Goal: Answer question/provide support

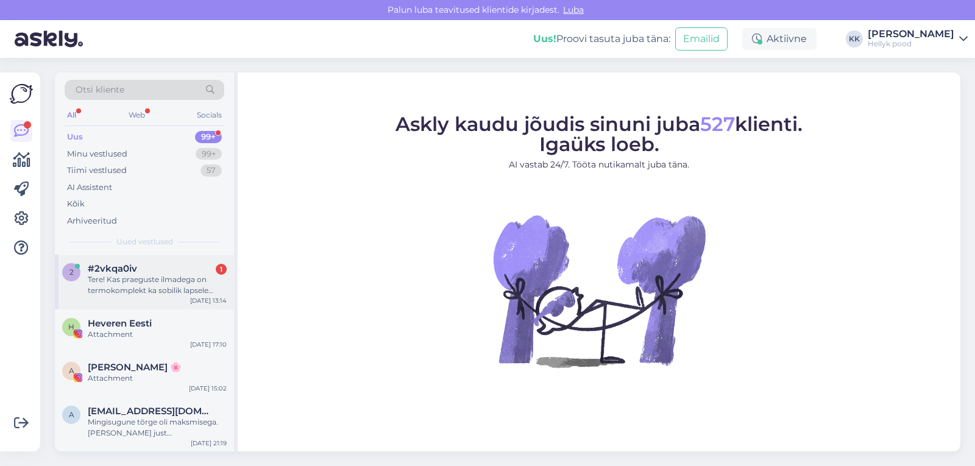
click at [159, 280] on div "Tere! Kas praeguste ilmadega on termokomplekt ka sobilik lapsele lasteaeda?" at bounding box center [157, 285] width 139 height 22
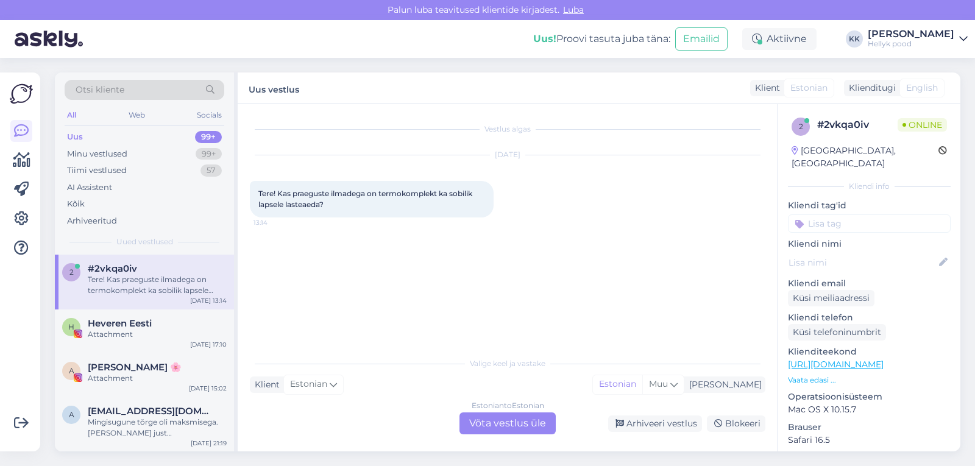
click at [501, 420] on div "Estonian to Estonian Võta vestlus üle" at bounding box center [507, 424] width 96 height 22
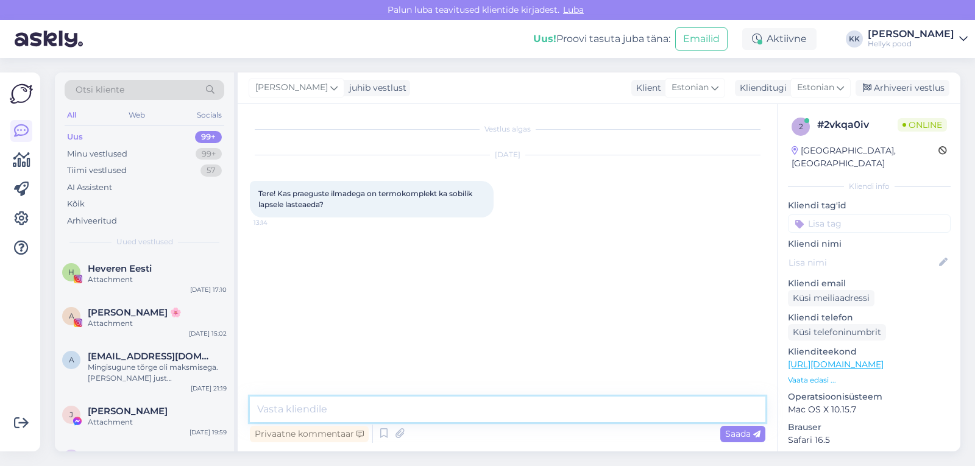
click at [341, 409] on textarea at bounding box center [508, 410] width 516 height 26
type textarea "Tere! [PERSON_NAME] tundub tõesti, et sügis on kätte jõudnud. Termoriided oleks…"
click at [732, 434] on span "Saada" at bounding box center [742, 433] width 35 height 11
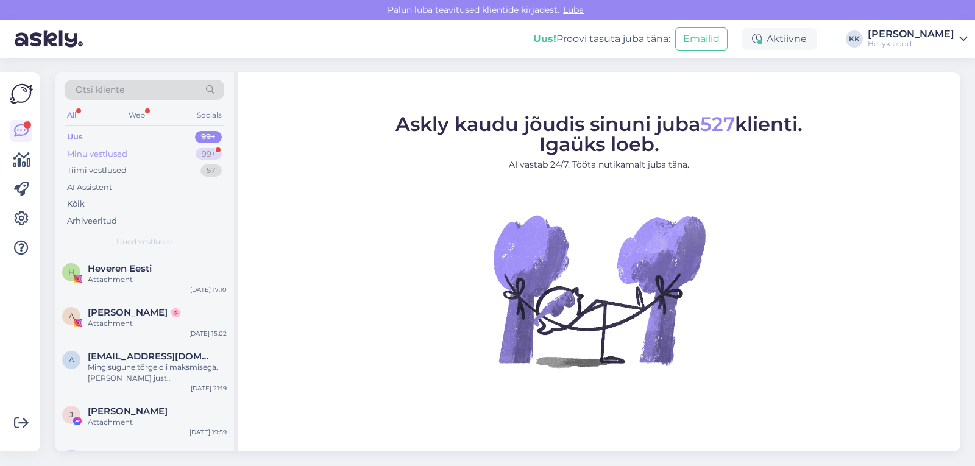
click at [104, 154] on div "Minu vestlused" at bounding box center [97, 154] width 60 height 12
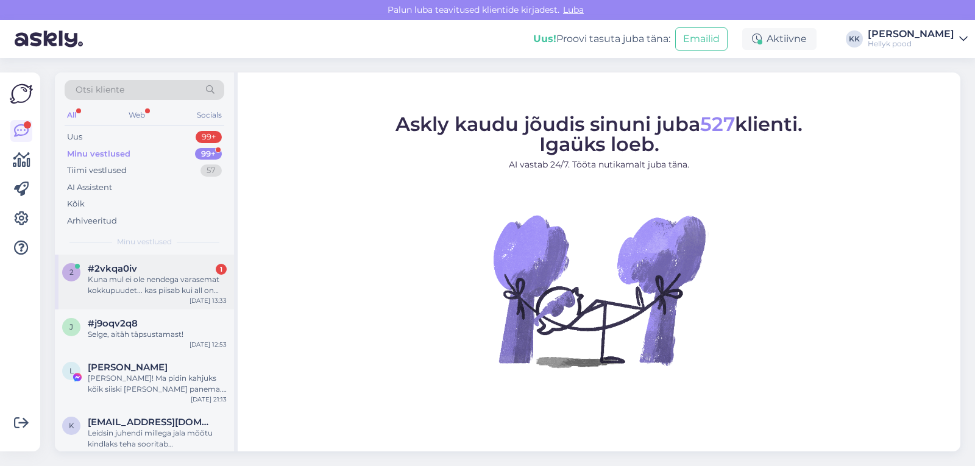
click at [133, 281] on div "Kuna mul ei ole nendega varasemat kokkupuudet... kas piisab kui all on lühike v…" at bounding box center [157, 285] width 139 height 22
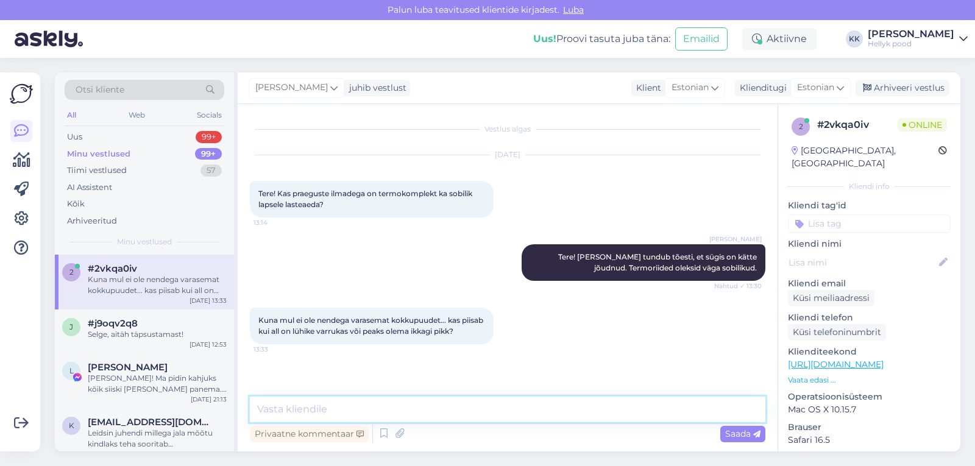
click at [288, 409] on textarea at bounding box center [508, 410] width 516 height 26
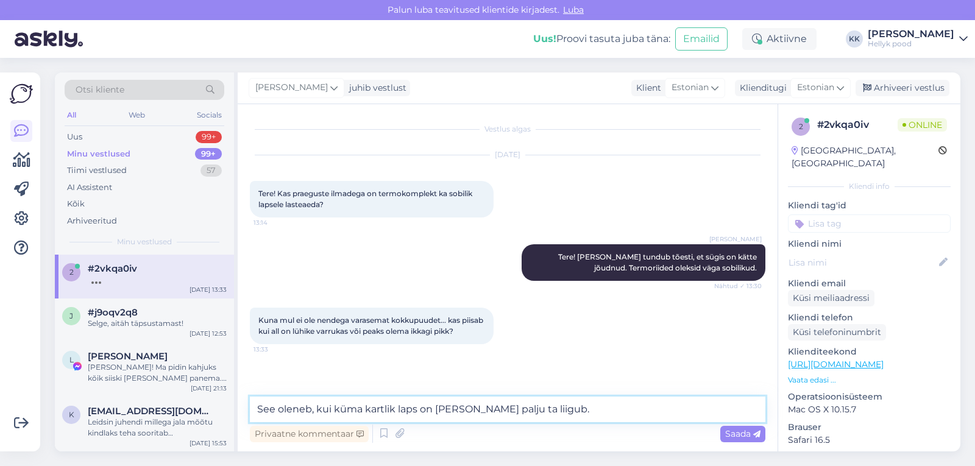
click at [345, 409] on textarea "See oleneb, kui küma kartlik laps on ja kui palju ta liigub." at bounding box center [508, 410] width 516 height 26
click at [366, 409] on textarea "See oleneb, kui külma kartlik laps on ja kui palju ta liigub." at bounding box center [508, 410] width 516 height 26
click at [558, 408] on textarea "See oleneb, kui külmakartlik laps on ja kui palju ta liigub." at bounding box center [508, 410] width 516 height 26
type textarea "See oleneb, kui külmakartlik laps on ja kui palju ta liigub."
click at [731, 435] on span "Saada" at bounding box center [742, 433] width 35 height 11
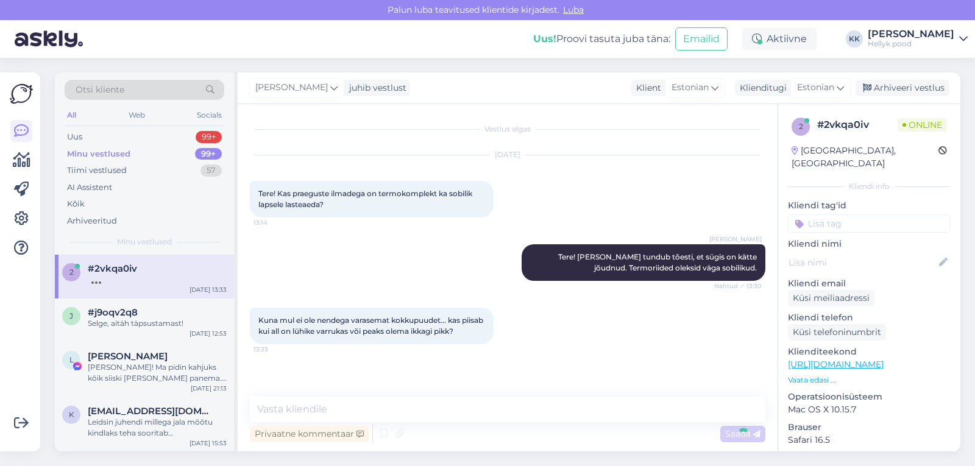
scroll to position [24, 0]
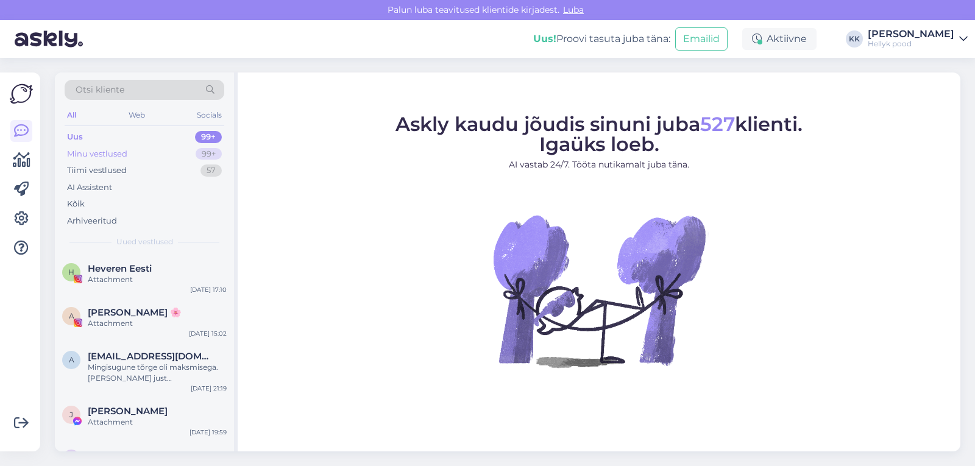
click at [112, 153] on div "Minu vestlused" at bounding box center [97, 154] width 60 height 12
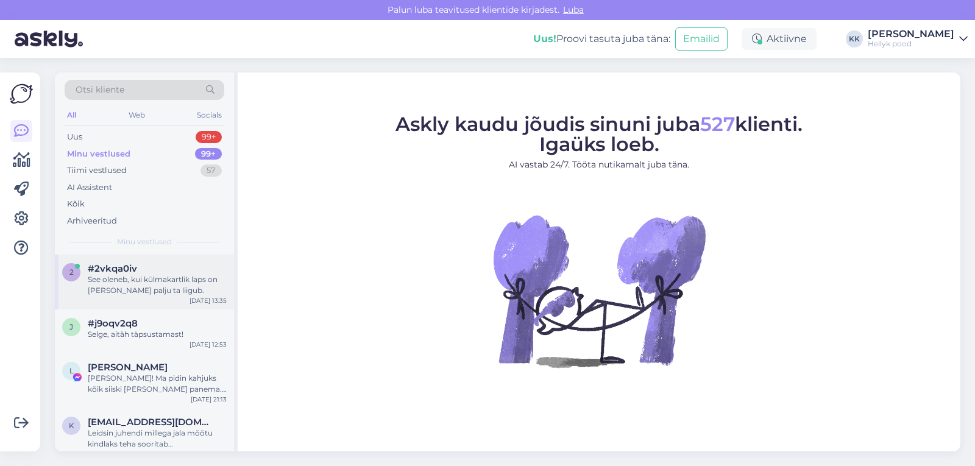
click at [141, 270] on div "#2vkqa0iv" at bounding box center [157, 268] width 139 height 11
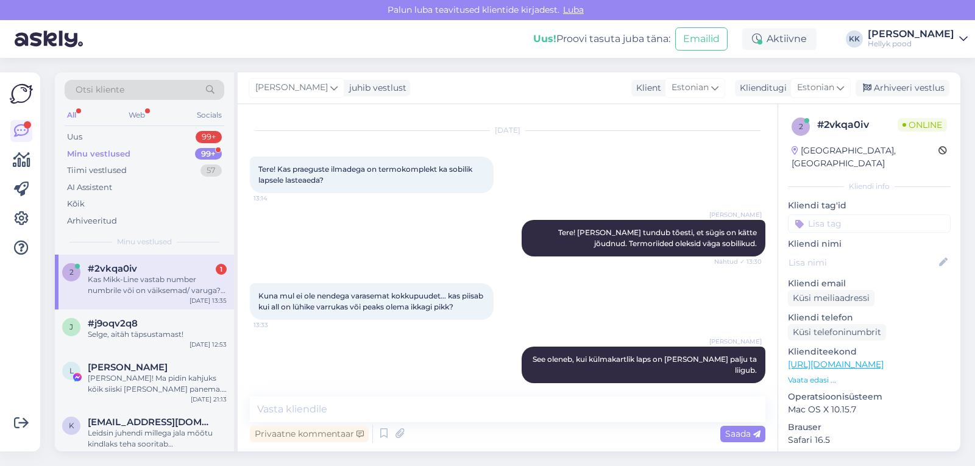
scroll to position [88, 0]
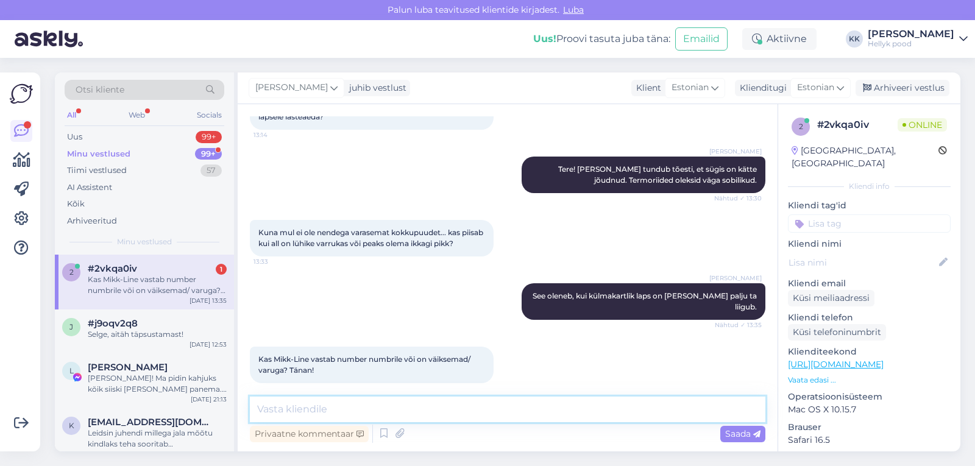
click at [362, 409] on textarea at bounding box center [508, 410] width 516 height 26
type textarea "Mikk-Lined on varuga."
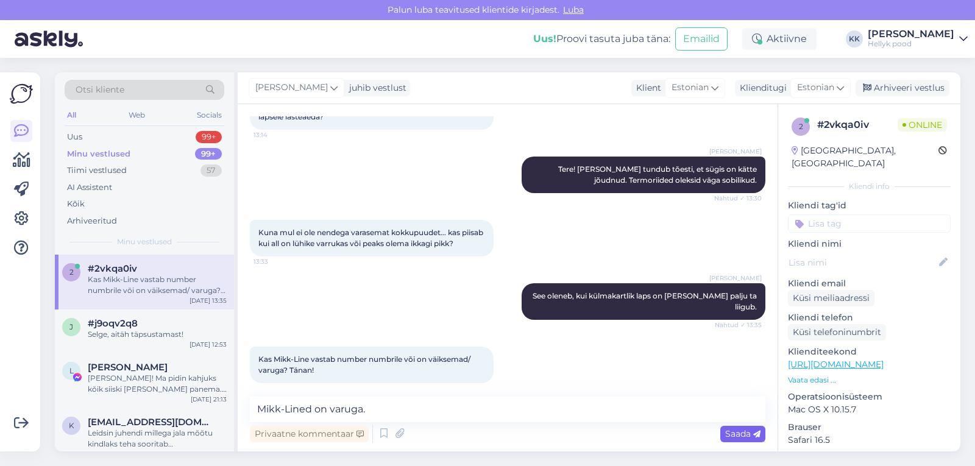
click at [736, 433] on span "Saada" at bounding box center [742, 433] width 35 height 11
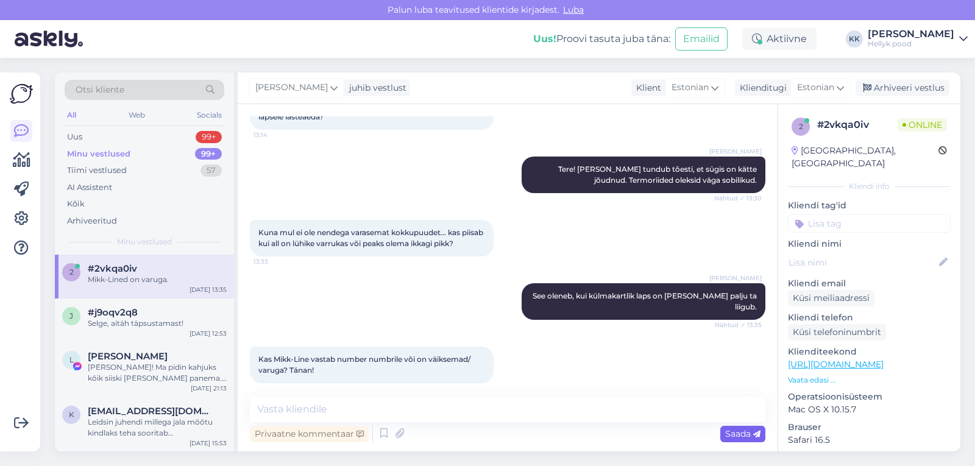
scroll to position [140, 0]
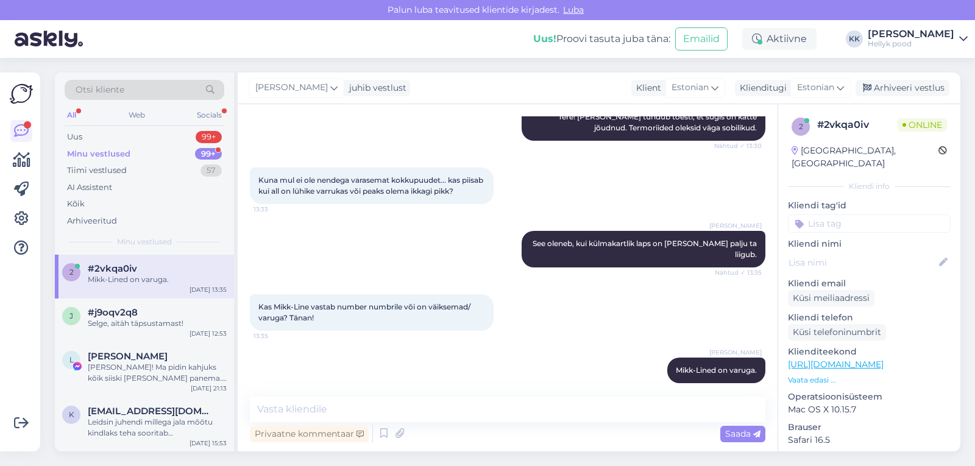
click at [110, 151] on div "Minu vestlused" at bounding box center [98, 154] width 63 height 12
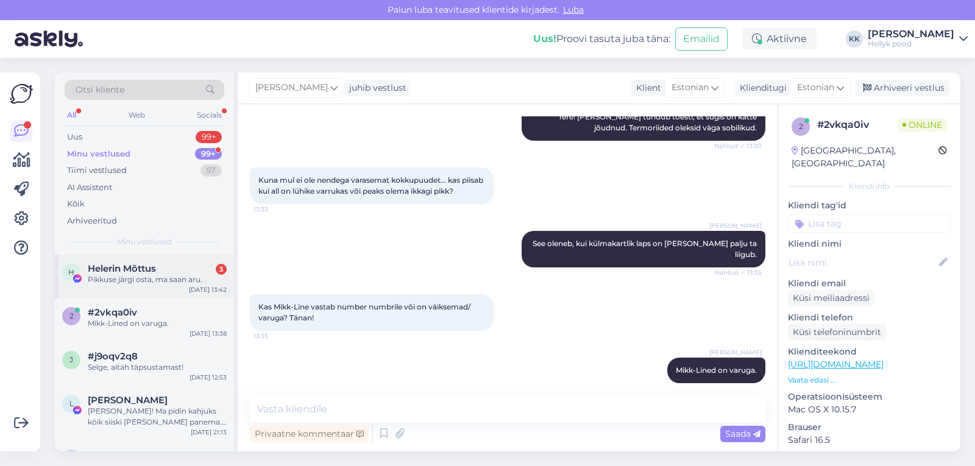
click at [141, 268] on span "Helerin Mõttus" at bounding box center [122, 268] width 68 height 11
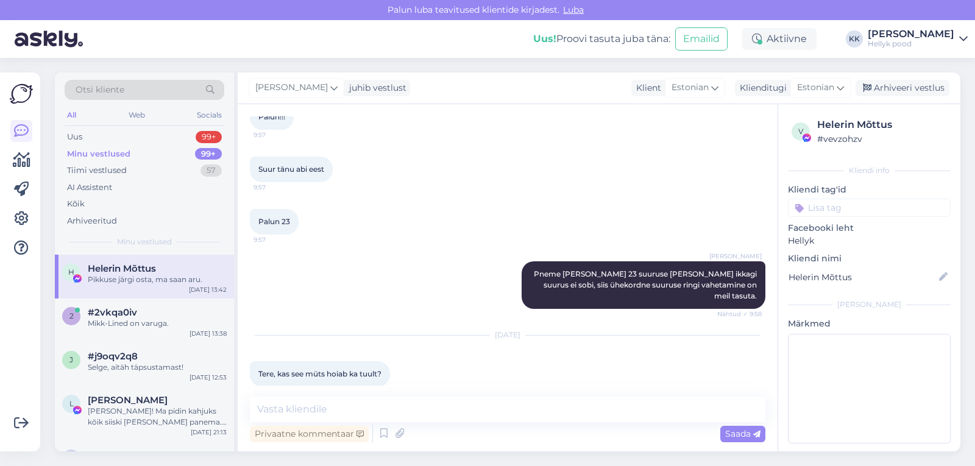
scroll to position [2844, 0]
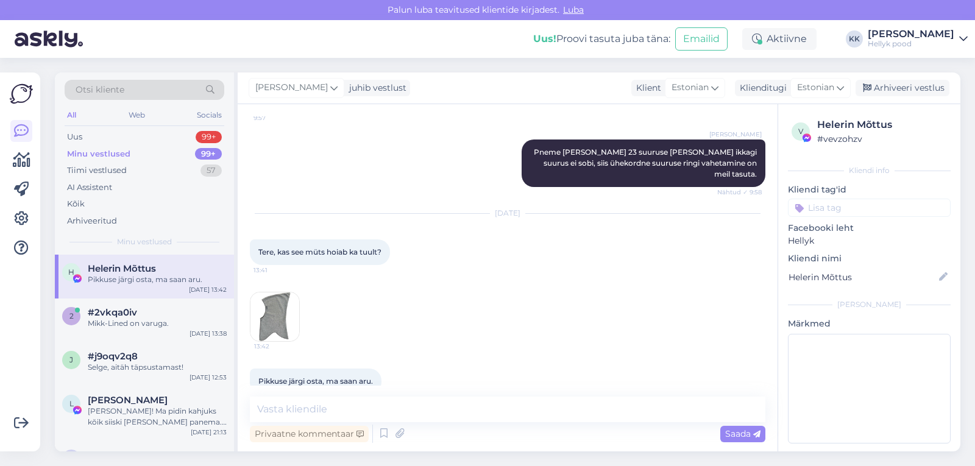
click at [275, 292] on img at bounding box center [274, 316] width 49 height 49
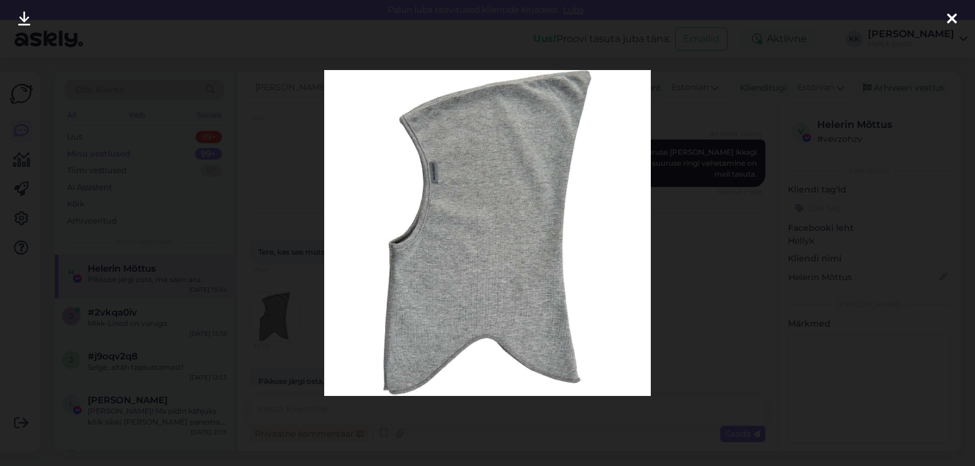
click at [450, 282] on img at bounding box center [487, 233] width 327 height 327
click at [714, 268] on div at bounding box center [487, 233] width 975 height 466
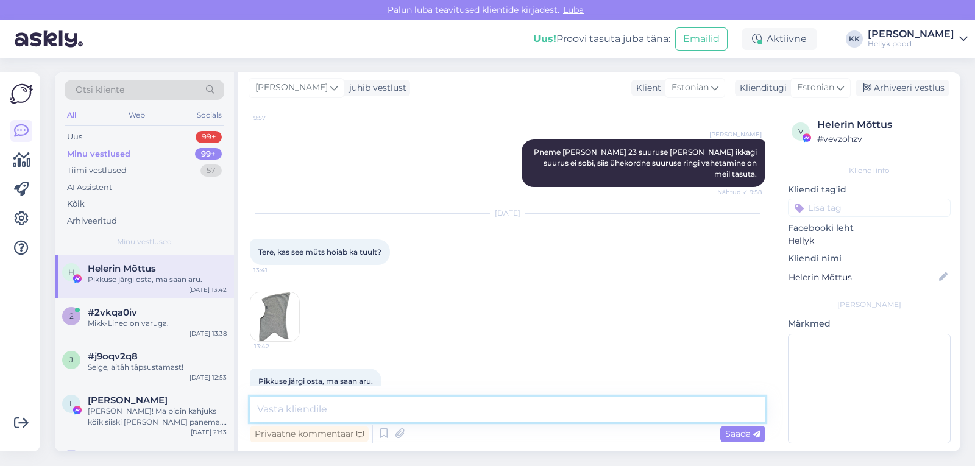
click at [372, 410] on textarea at bounding box center [508, 410] width 516 height 26
type textarea "Pange mulle palun link siia"
click at [735, 432] on span "Saada" at bounding box center [742, 433] width 35 height 11
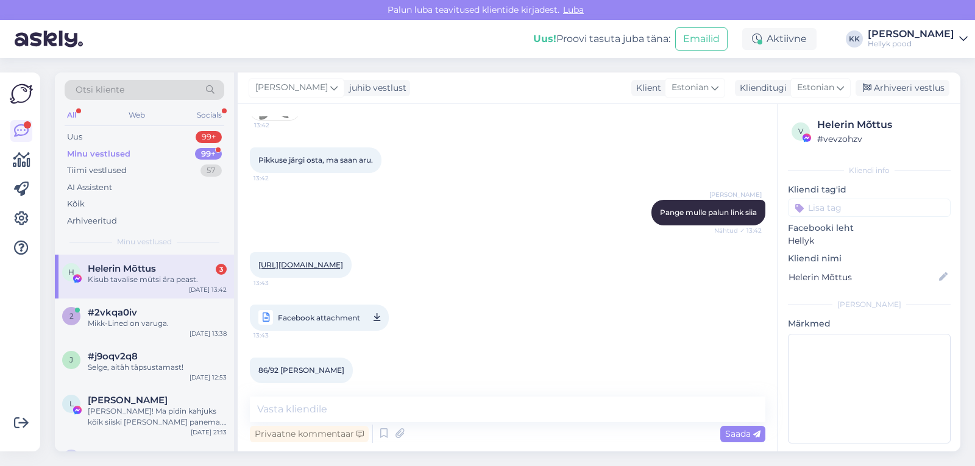
scroll to position [3118, 0]
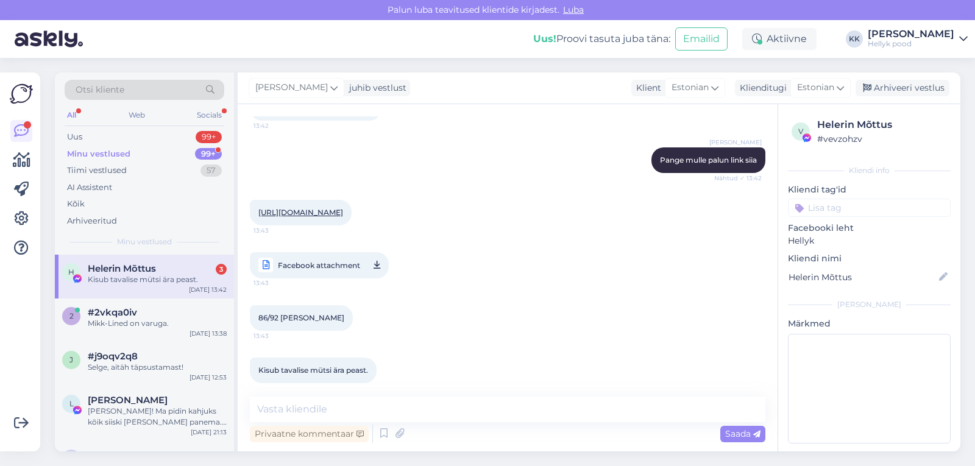
click at [333, 200] on div "https://hellyk.ee/toode/mikk-line-uhekordne-puuvillane-tuukrimuts-light-grey-me…" at bounding box center [301, 213] width 102 height 26
click at [330, 208] on link "https://hellyk.ee/toode/mikk-line-uhekordne-puuvillane-tuukrimuts-light-grey-me…" at bounding box center [300, 212] width 85 height 9
click at [349, 411] on textarea at bounding box center [508, 410] width 516 height 26
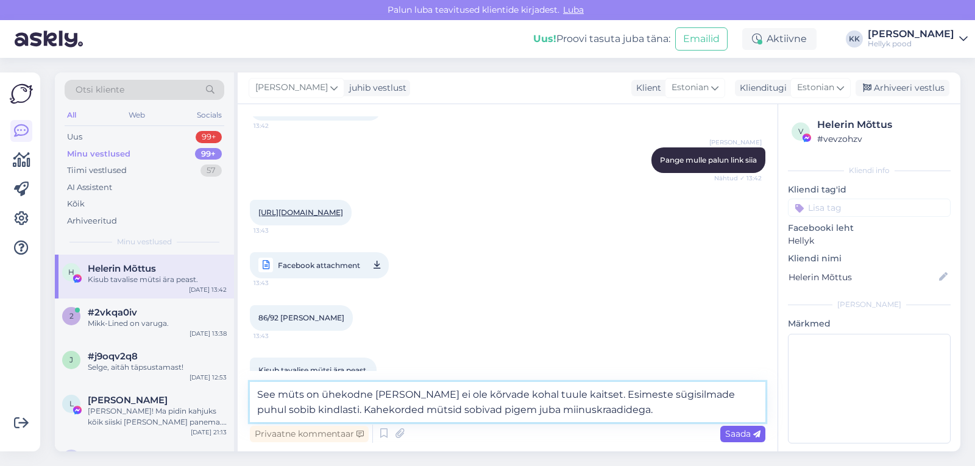
type textarea "See müts on ühekodne ja selle ei ole kõrvade kohal tuule kaitset. Esimeste sügi…"
click at [735, 433] on span "Saada" at bounding box center [742, 433] width 35 height 11
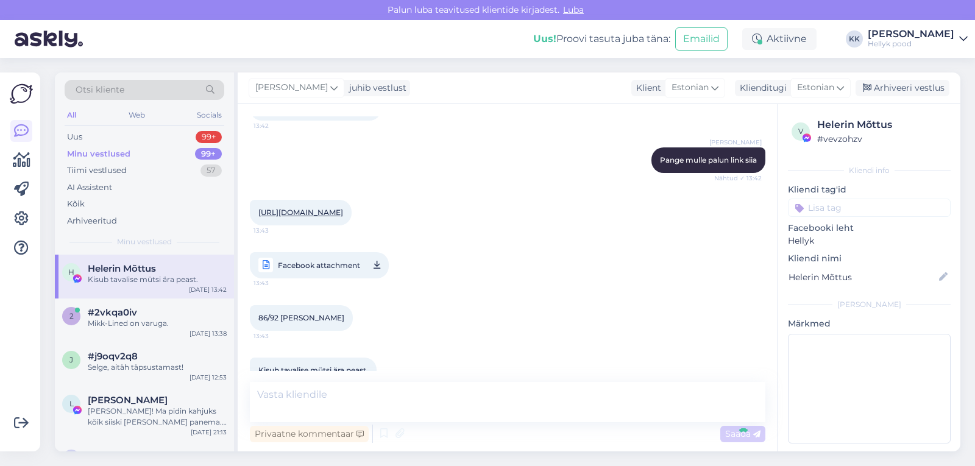
scroll to position [3192, 0]
